Goal: Task Accomplishment & Management: Use online tool/utility

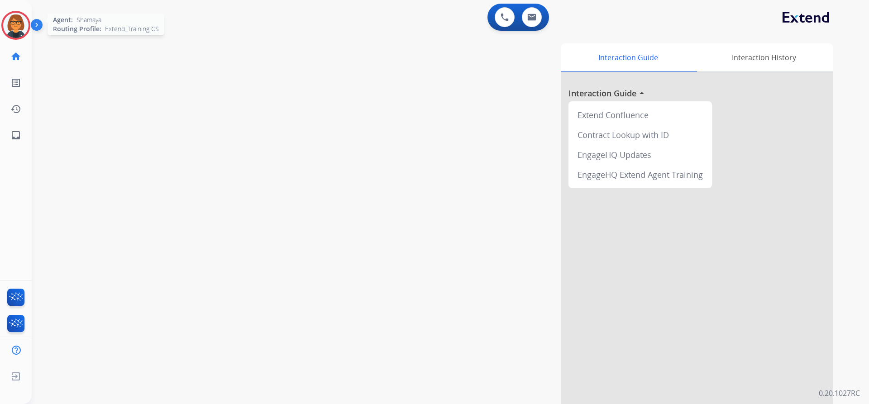
click at [19, 36] on img at bounding box center [15, 25] width 25 height 25
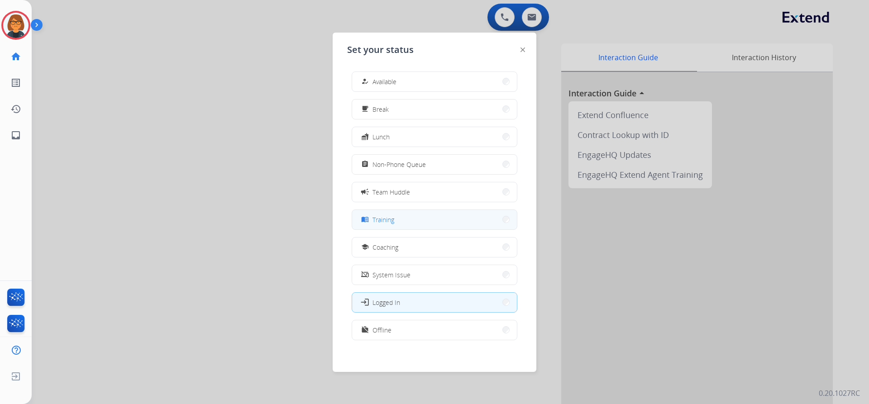
click at [401, 229] on button "menu_book Training" at bounding box center [434, 219] width 165 height 19
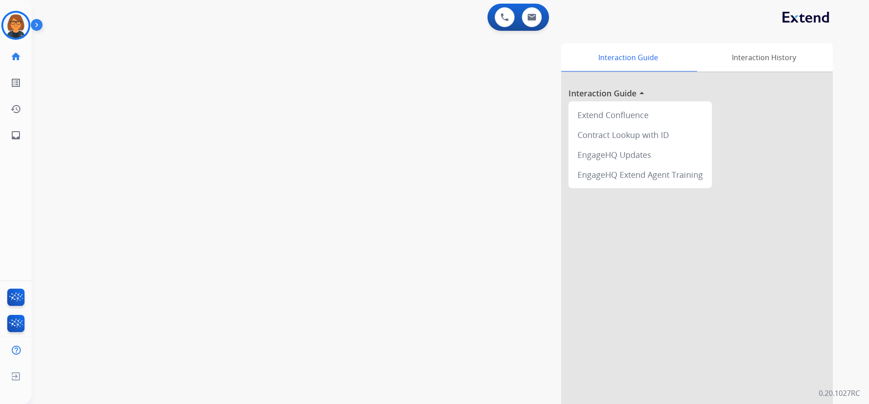
click at [387, 230] on div "Interaction Guide Interaction History Interaction Guide arrow_drop_up Extend Co…" at bounding box center [566, 226] width 533 height 367
click at [22, 33] on img at bounding box center [15, 25] width 25 height 25
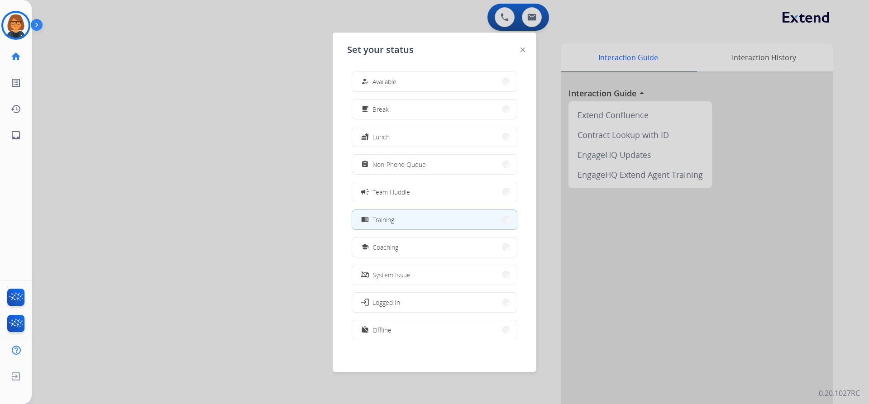
click at [150, 237] on div at bounding box center [434, 202] width 869 height 404
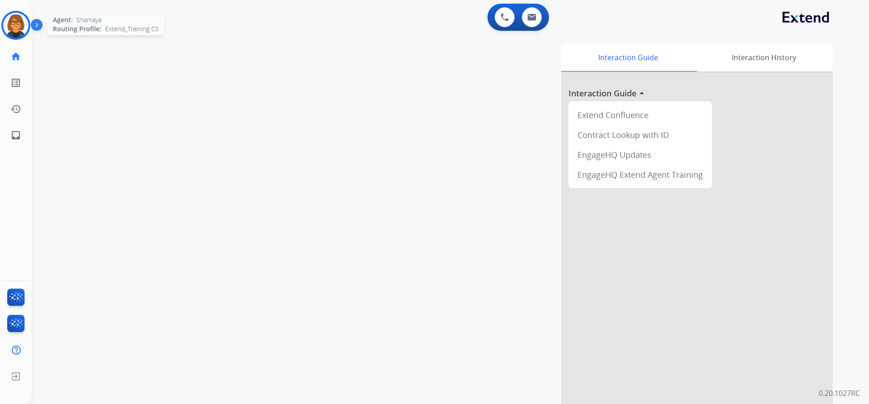
click at [21, 34] on img at bounding box center [15, 25] width 25 height 25
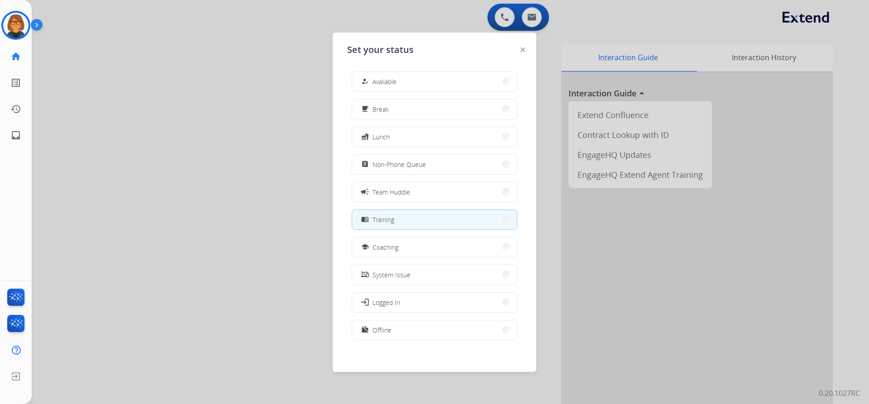
click at [524, 47] on div at bounding box center [522, 49] width 5 height 11
click at [523, 49] on img at bounding box center [522, 50] width 5 height 5
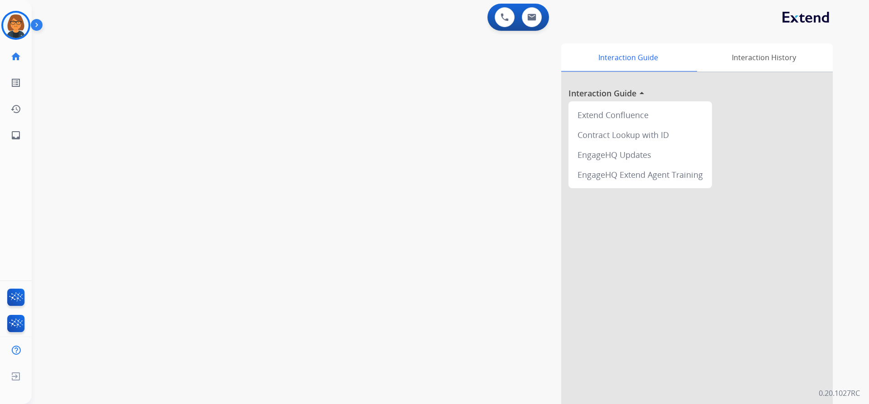
click at [41, 22] on img at bounding box center [38, 26] width 15 height 17
